Goal: Find specific page/section: Find specific page/section

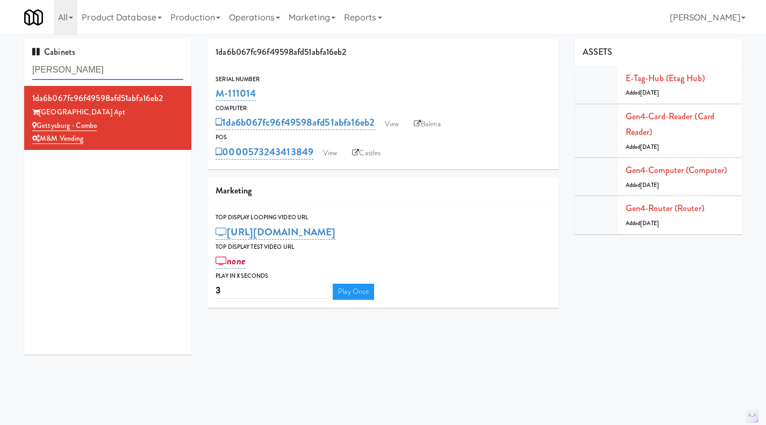
click at [57, 75] on input "[PERSON_NAME]" at bounding box center [107, 70] width 151 height 20
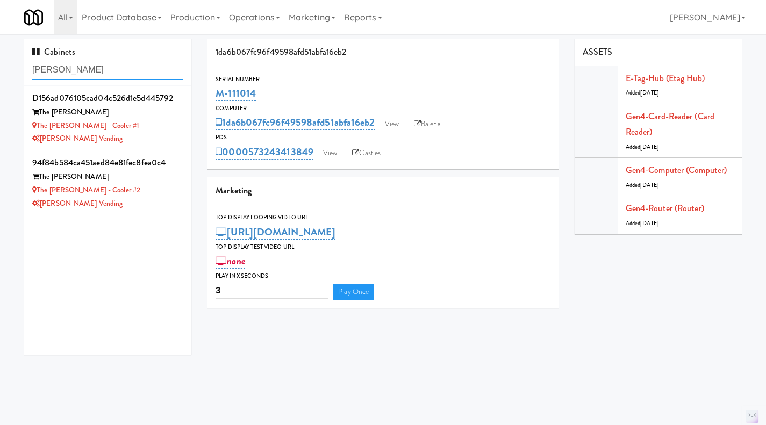
type input "[PERSON_NAME]"
click at [133, 127] on div "The [PERSON_NAME] - Cooler #1" at bounding box center [107, 125] width 151 height 13
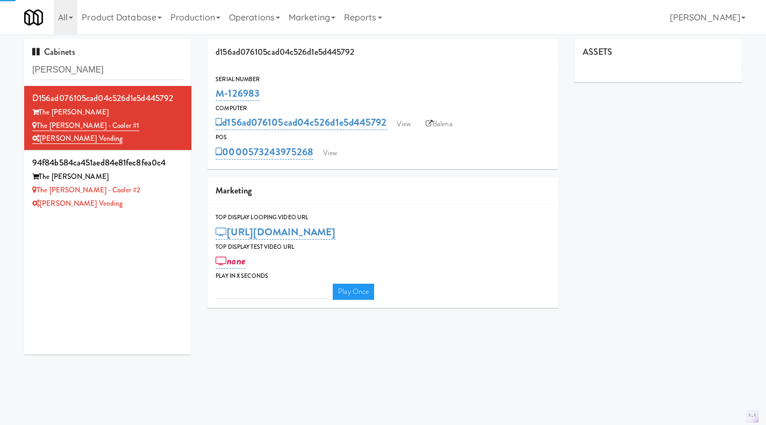
type input "3"
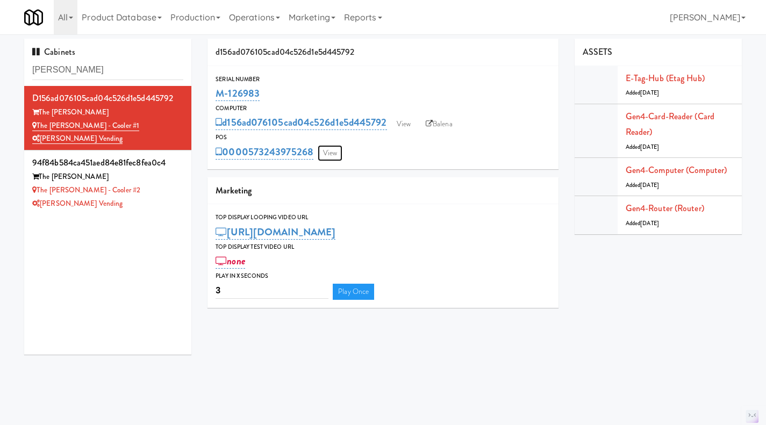
click at [339, 156] on link "View" at bounding box center [330, 153] width 25 height 16
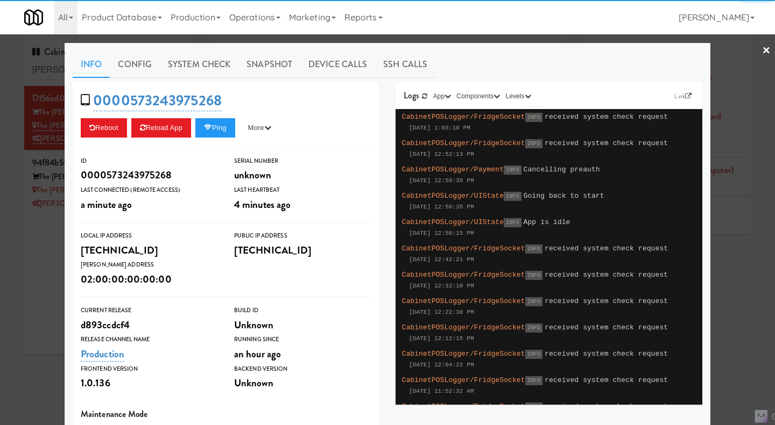
click at [55, 255] on div at bounding box center [387, 212] width 775 height 425
